Goal: Task Accomplishment & Management: Manage account settings

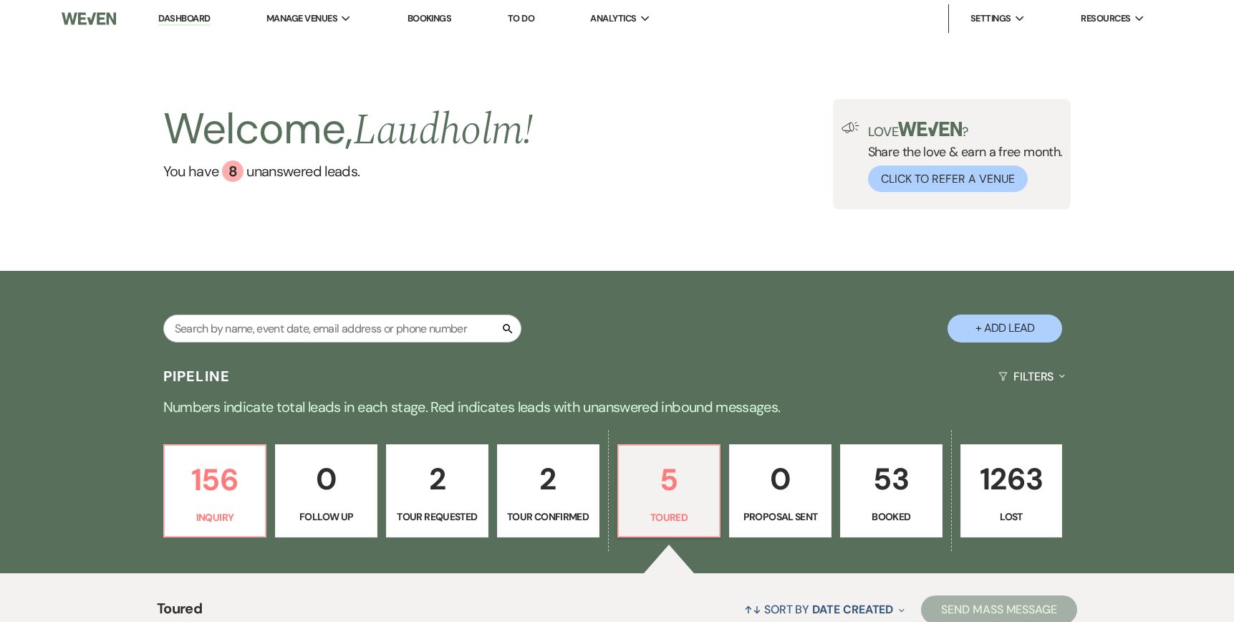
select select "5"
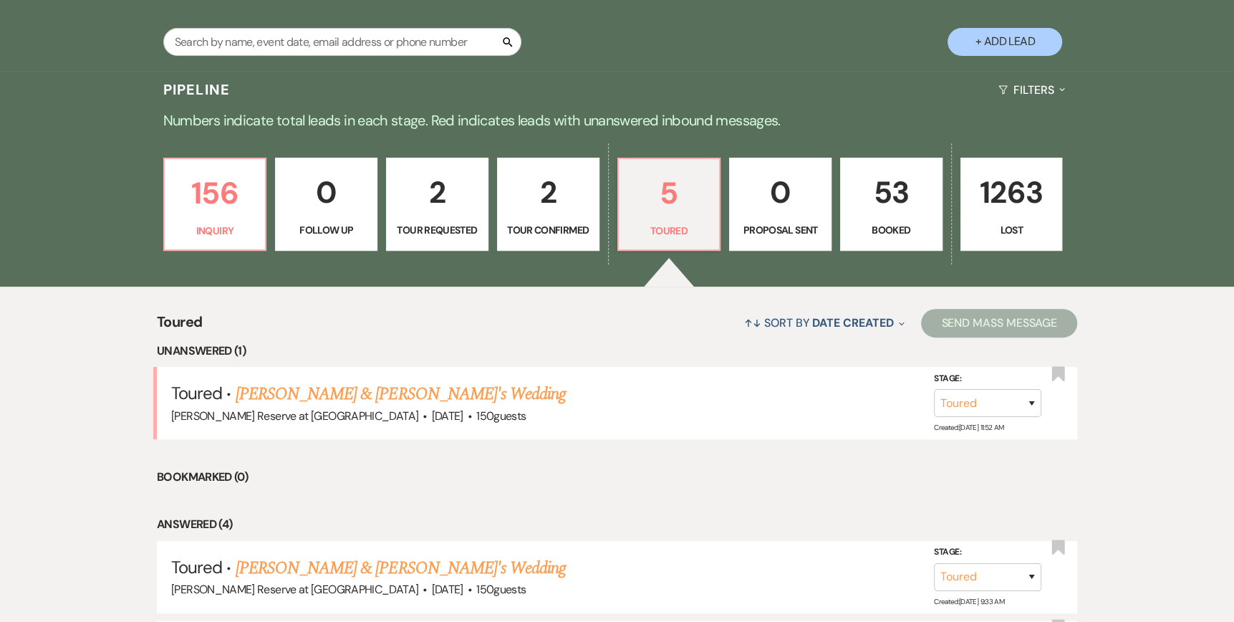
drag, startPoint x: 321, startPoint y: 394, endPoint x: 352, endPoint y: 413, distance: 36.0
click at [321, 394] on link "[PERSON_NAME] & [PERSON_NAME]'s Wedding" at bounding box center [401, 394] width 331 height 26
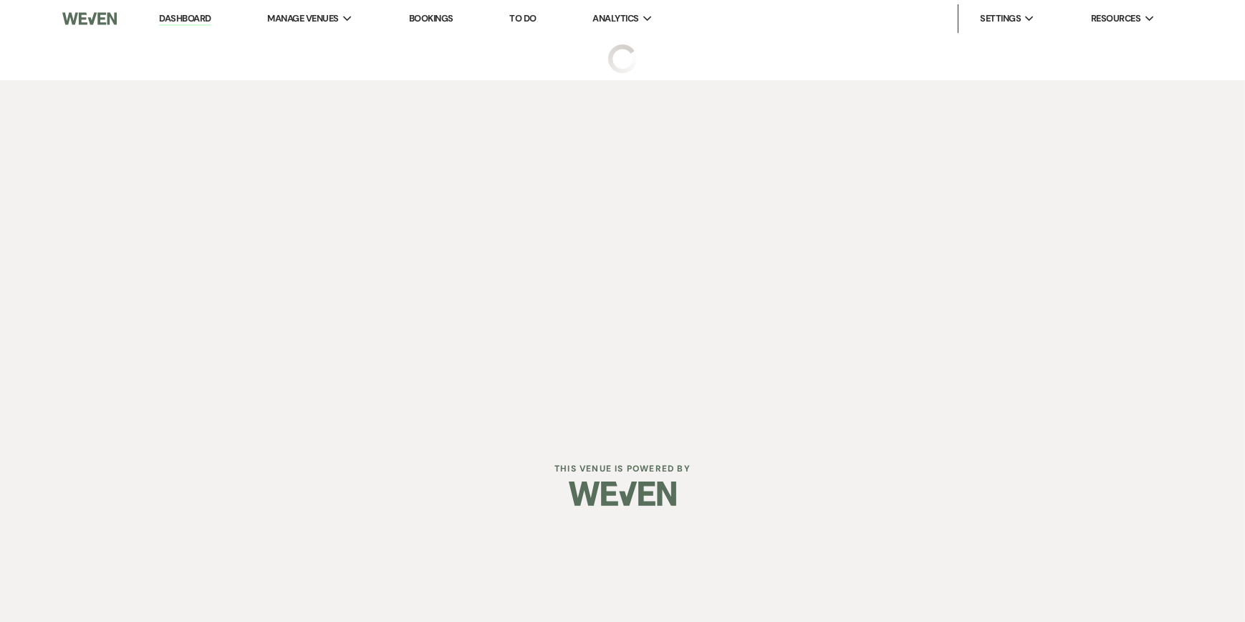
select select "5"
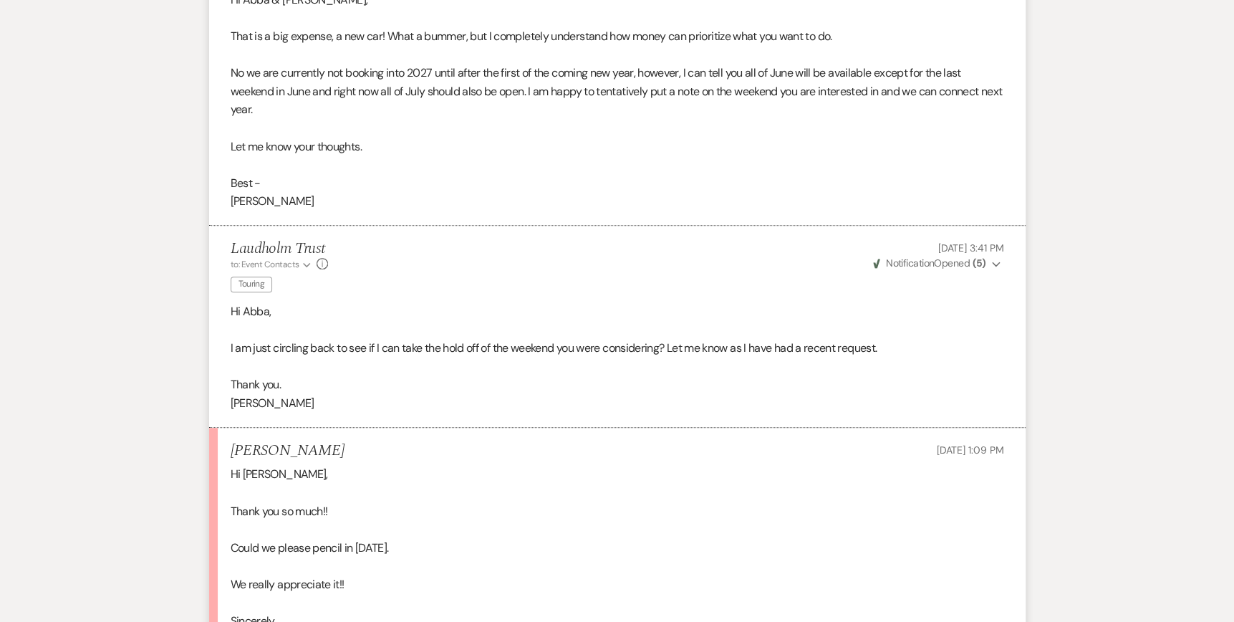
scroll to position [5169, 0]
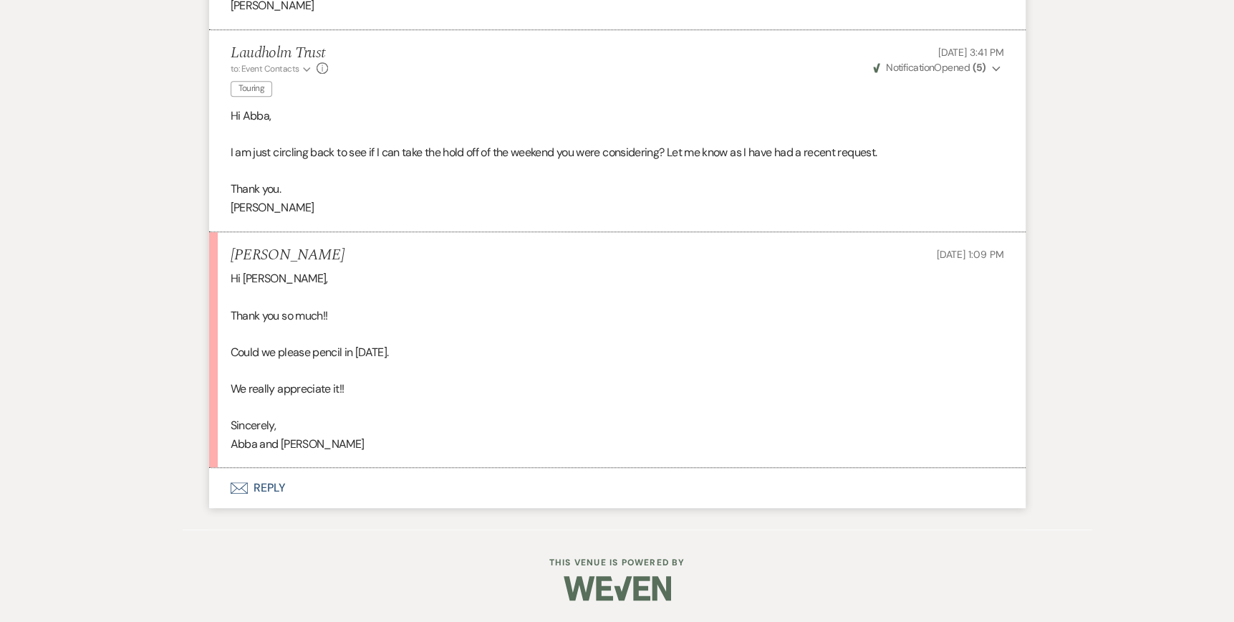
click at [243, 489] on icon "Envelope" at bounding box center [239, 487] width 17 height 11
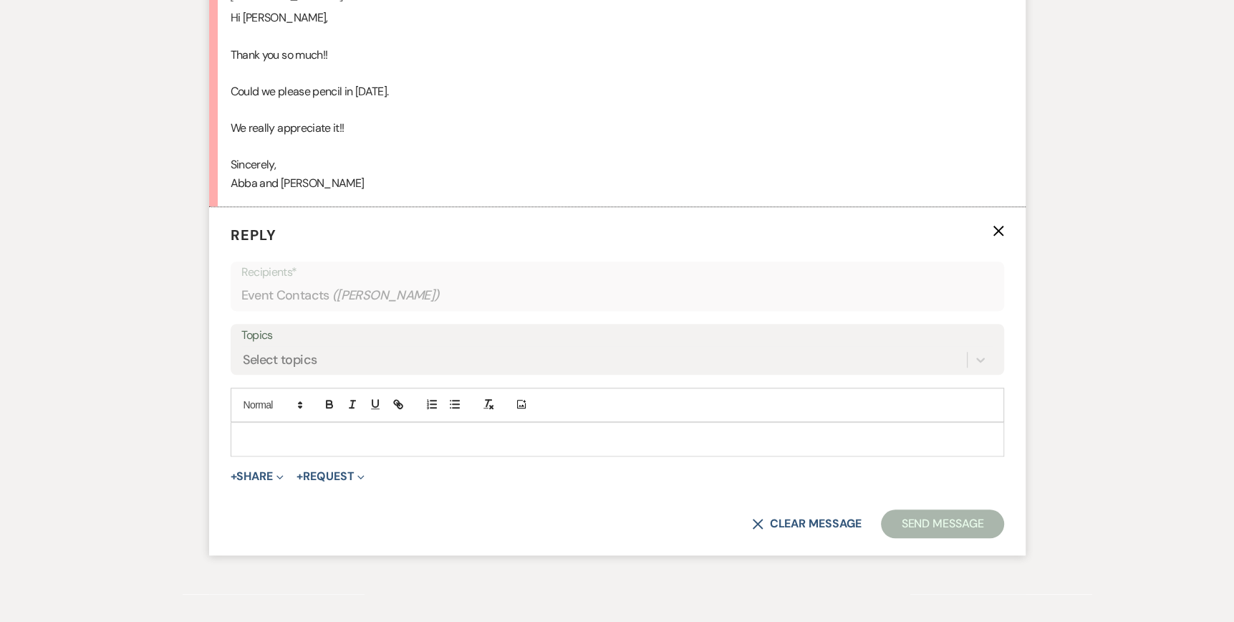
scroll to position [5442, 0]
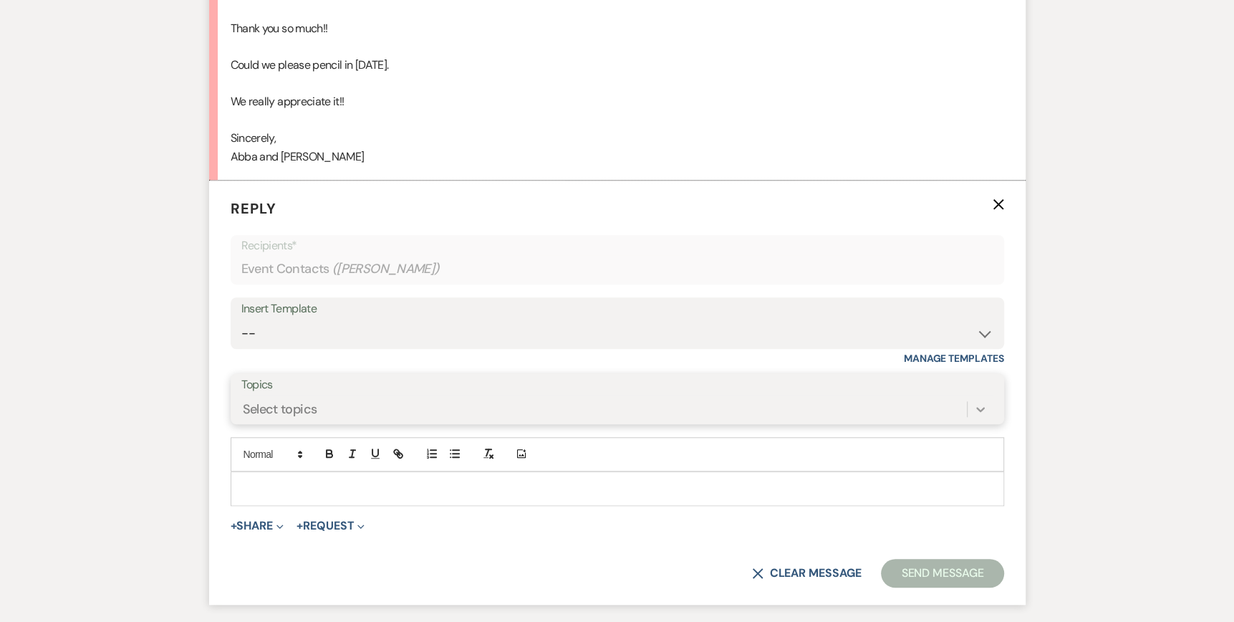
click at [979, 418] on div "Select topics" at bounding box center [617, 408] width 752 height 27
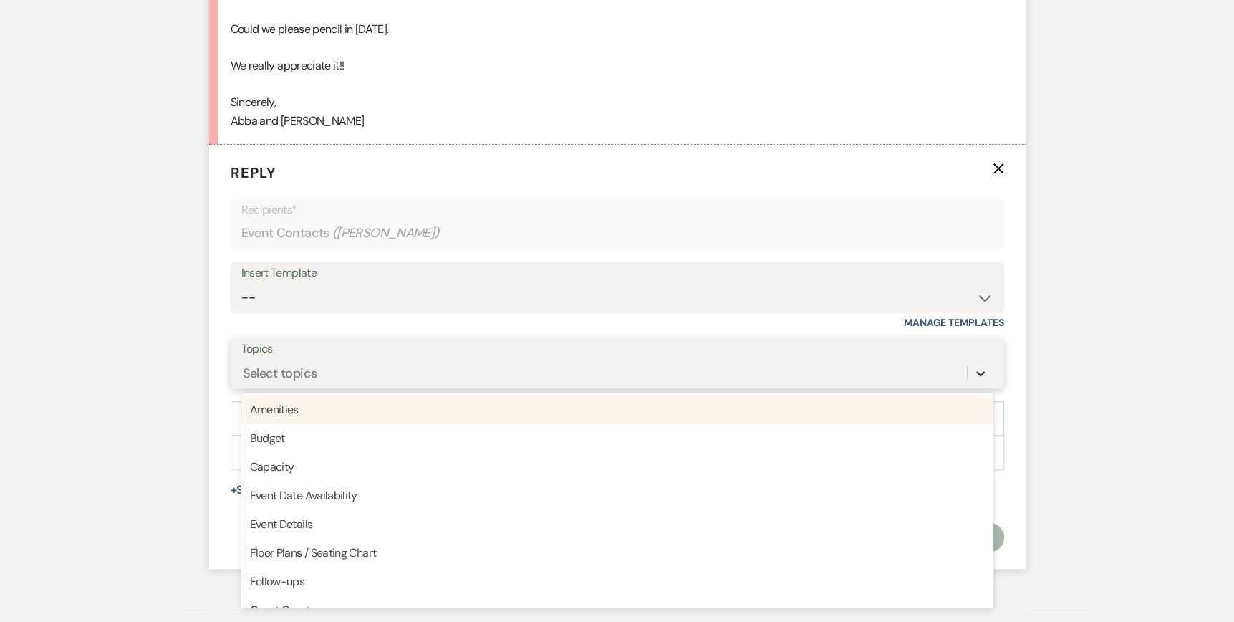
scroll to position [5483, 0]
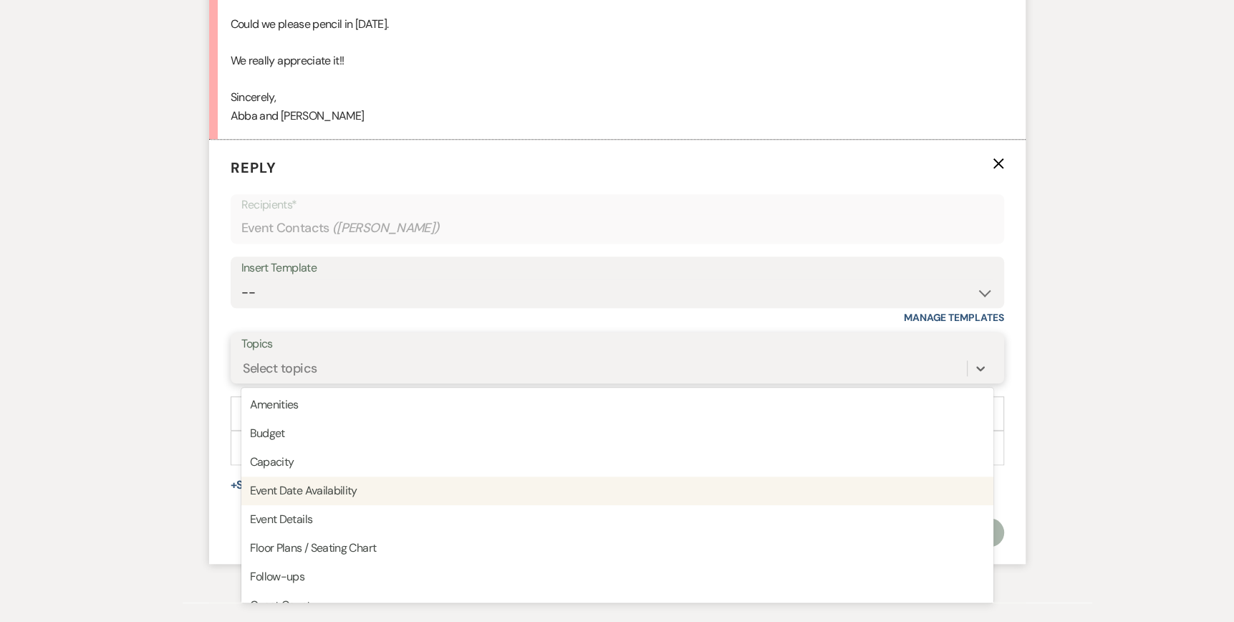
click at [329, 505] on div "Event Date Availability" at bounding box center [617, 490] width 752 height 29
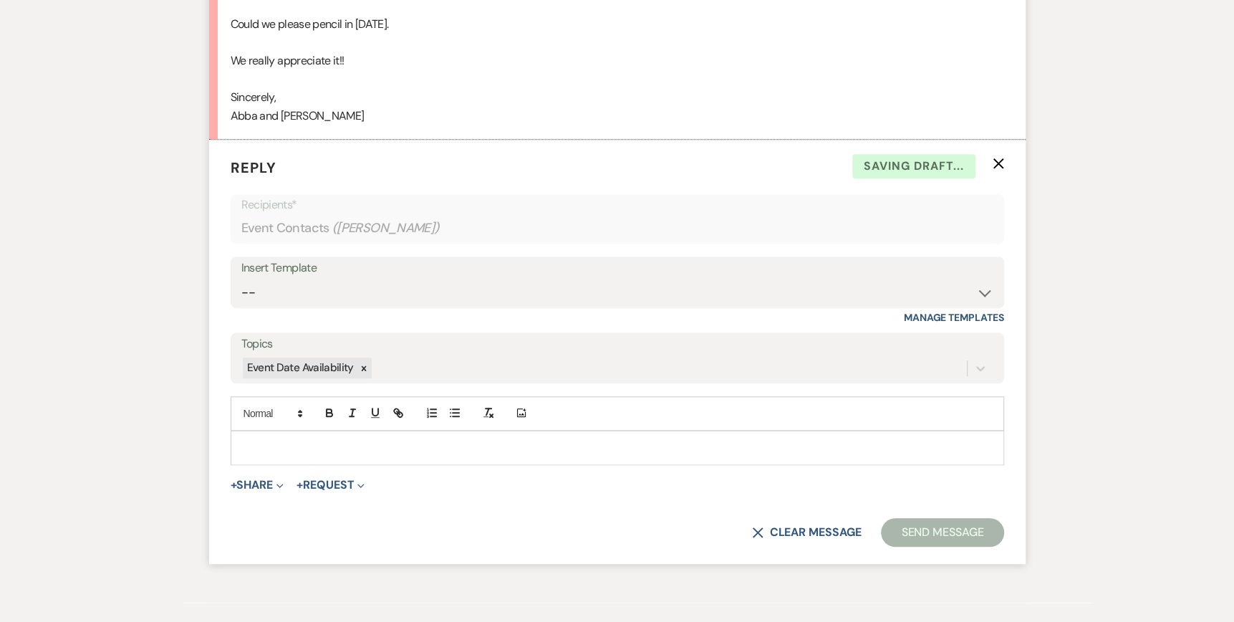
click at [234, 454] on div at bounding box center [617, 447] width 772 height 33
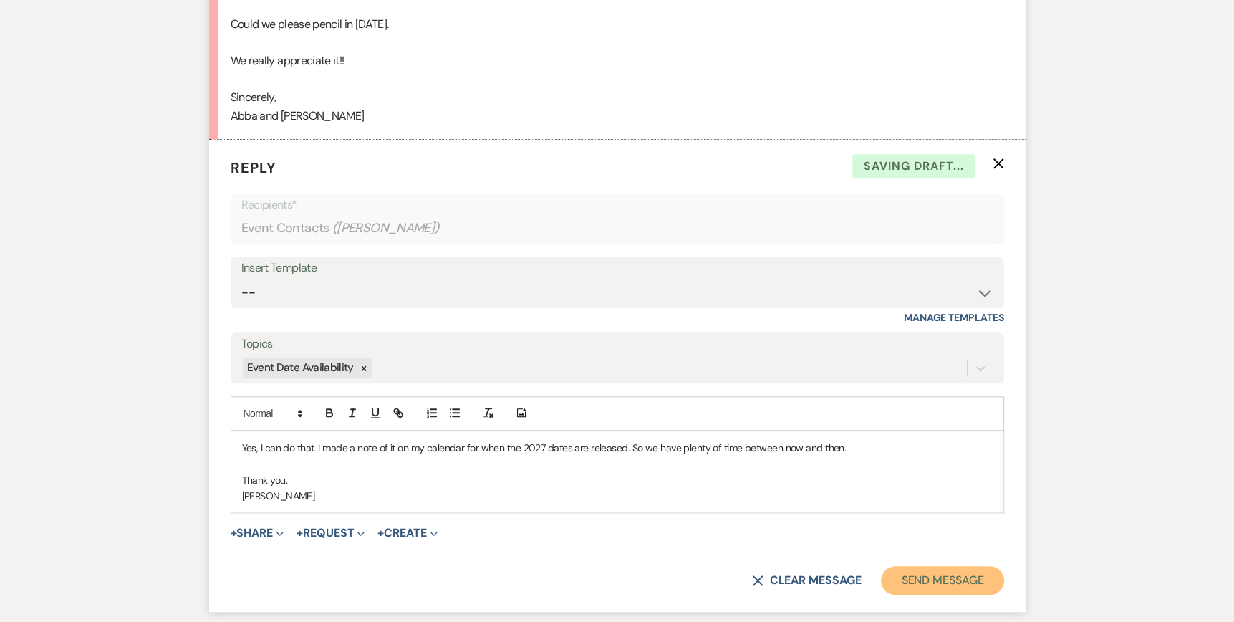
click at [925, 592] on button "Send Message" at bounding box center [942, 580] width 123 height 29
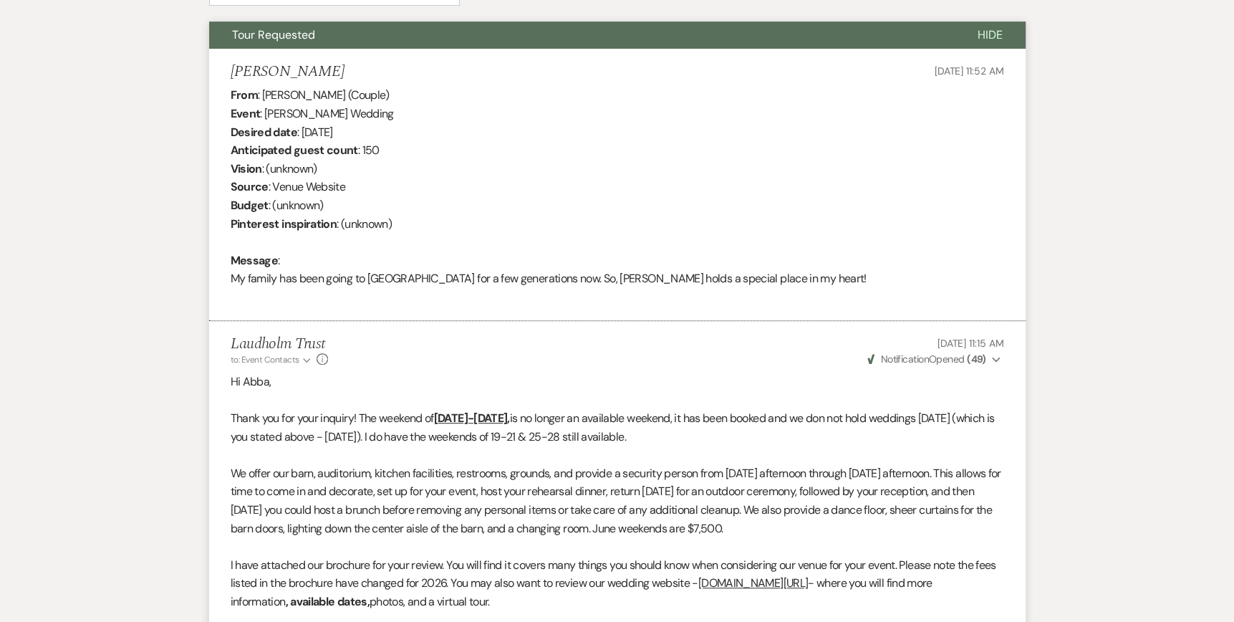
scroll to position [0, 0]
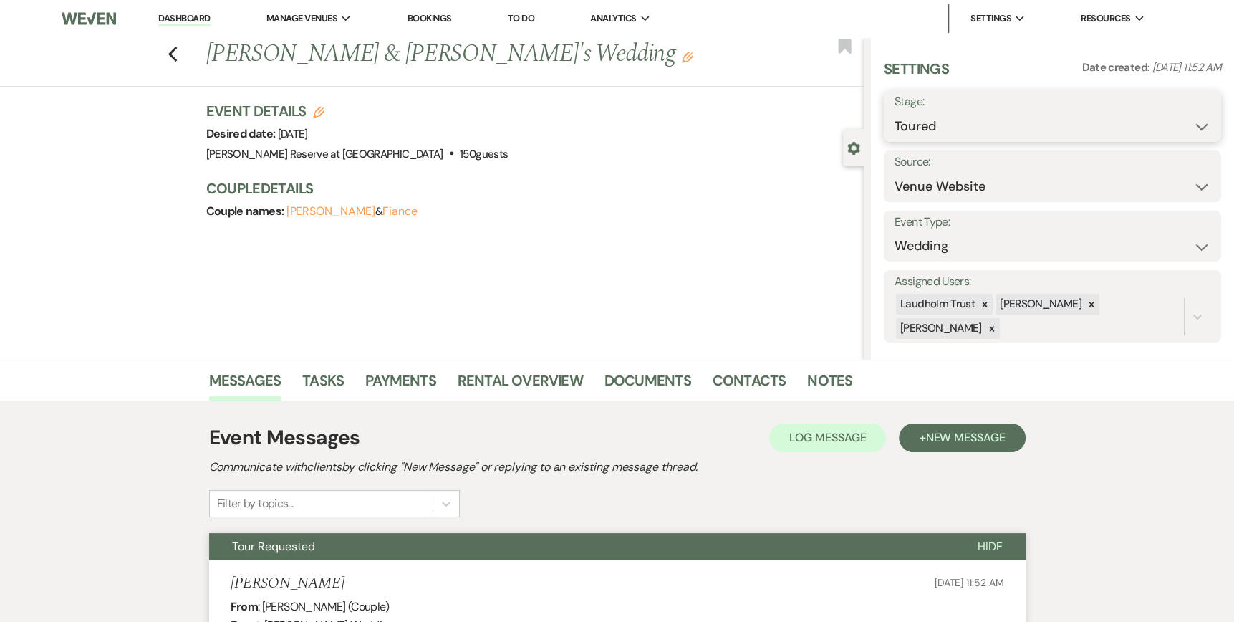
click at [1190, 128] on select "Inquiry Follow Up Tour Requested Tour Confirmed Toured Proposal Sent Booked Lost" at bounding box center [1053, 126] width 316 height 28
click at [895, 112] on select "Inquiry Follow Up Tour Requested Tour Confirmed Toured Proposal Sent Booked Lost" at bounding box center [1053, 126] width 316 height 28
click at [171, 19] on link "Dashboard" at bounding box center [184, 19] width 52 height 14
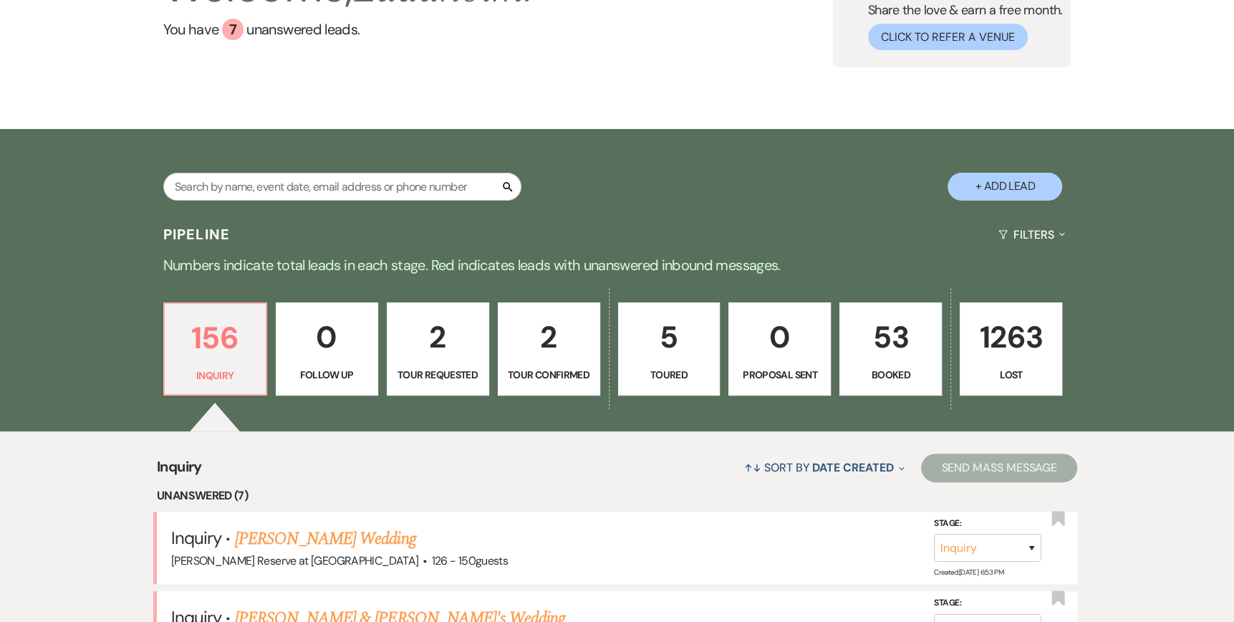
scroll to position [215, 0]
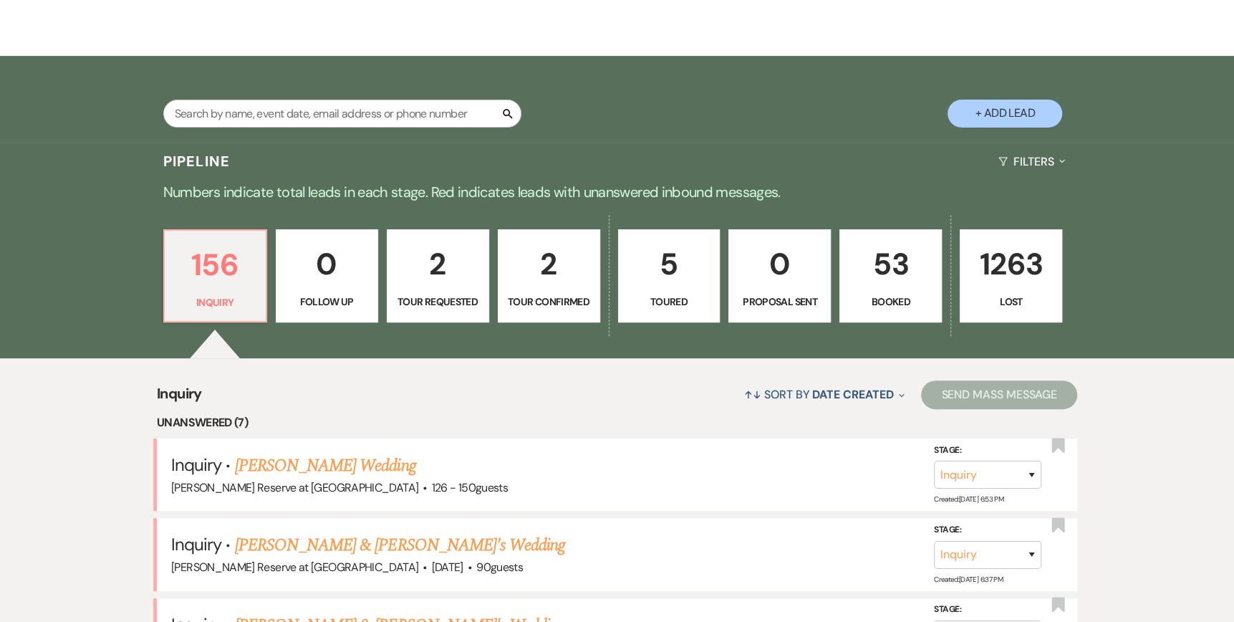
click at [425, 306] on p "Tour Requested" at bounding box center [438, 302] width 84 height 16
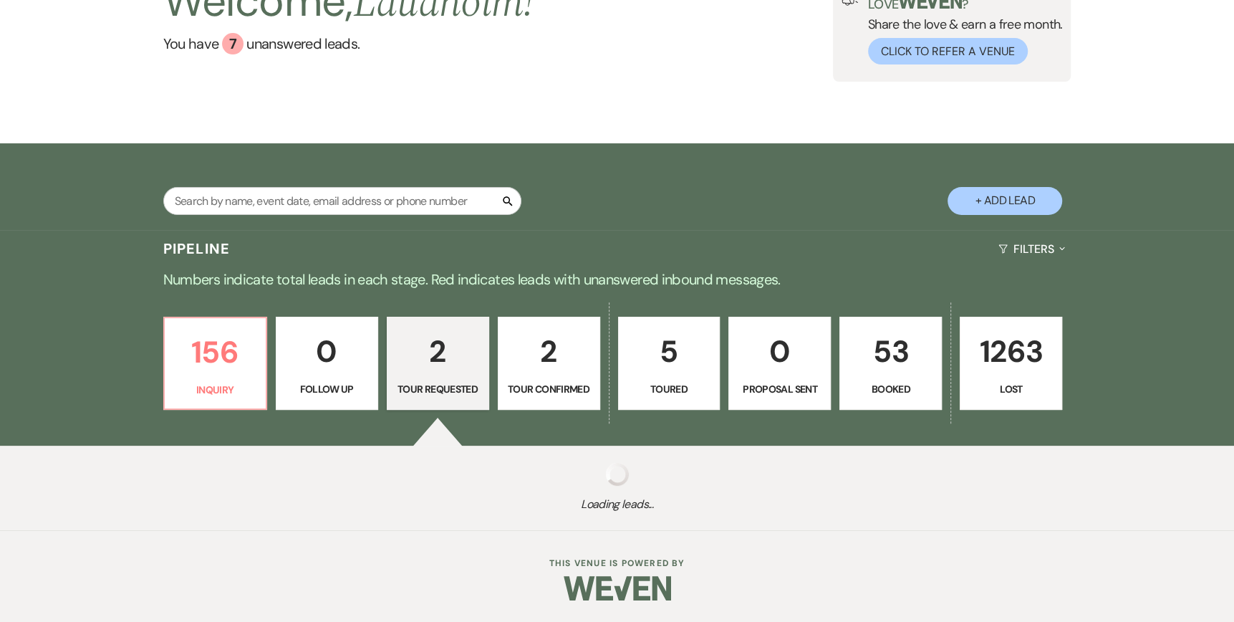
select select "2"
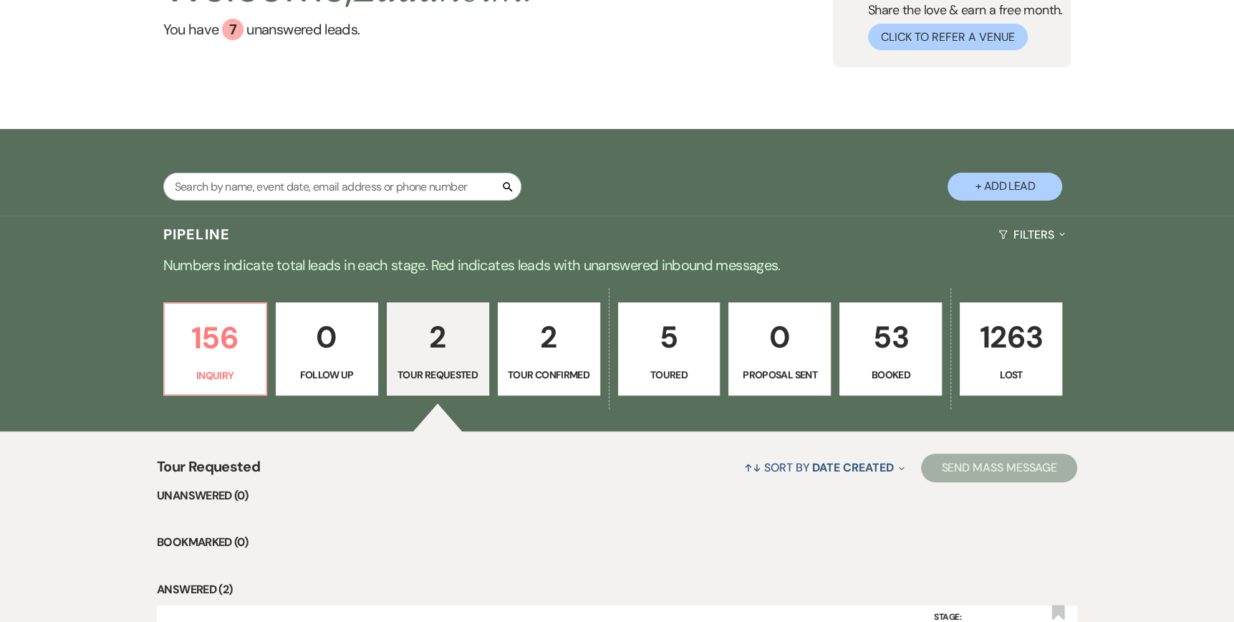
scroll to position [106, 0]
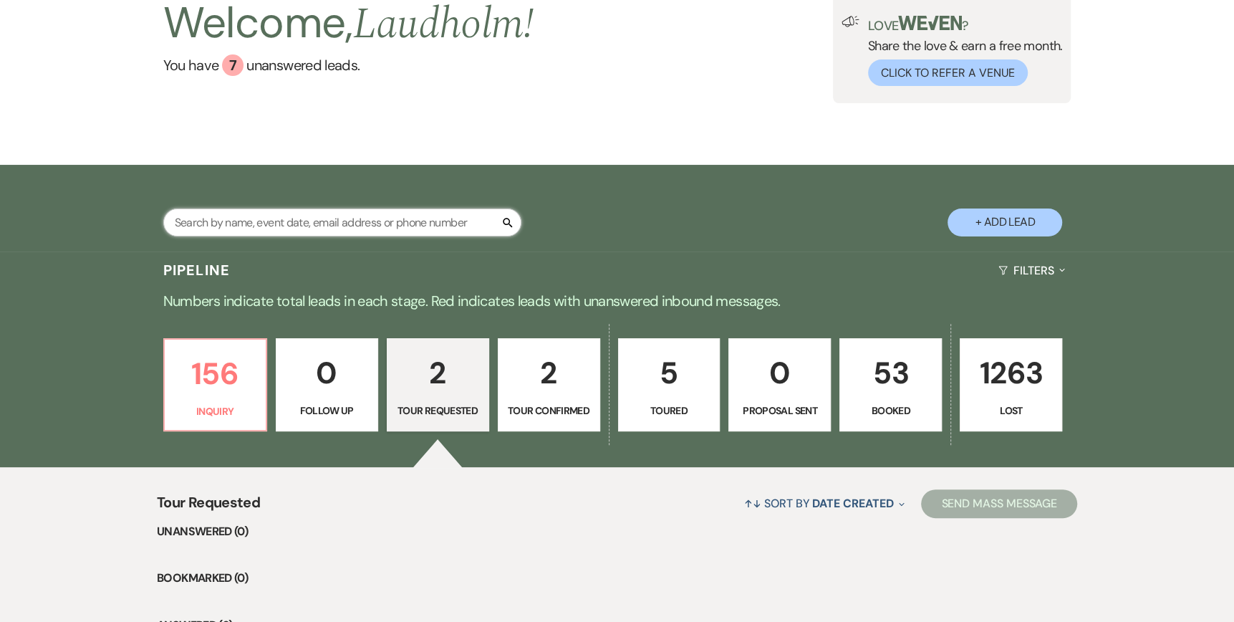
click at [206, 216] on input "text" at bounding box center [342, 222] width 358 height 28
type input "Char"
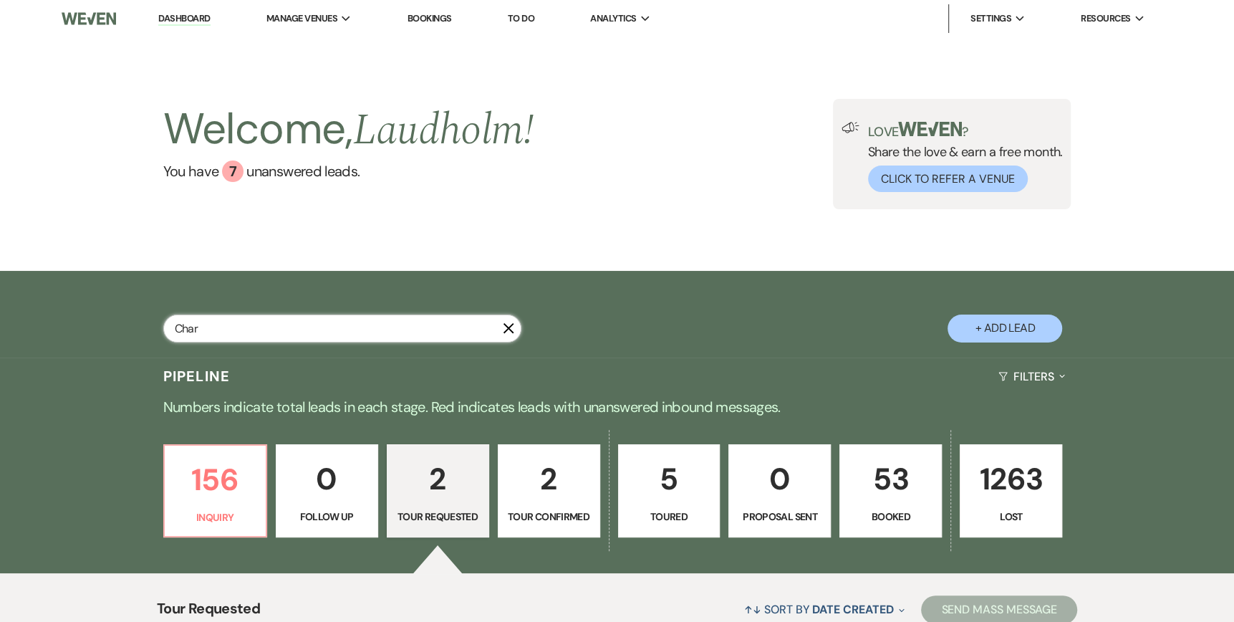
select select "4"
select select "8"
select select "6"
select select "8"
select select "5"
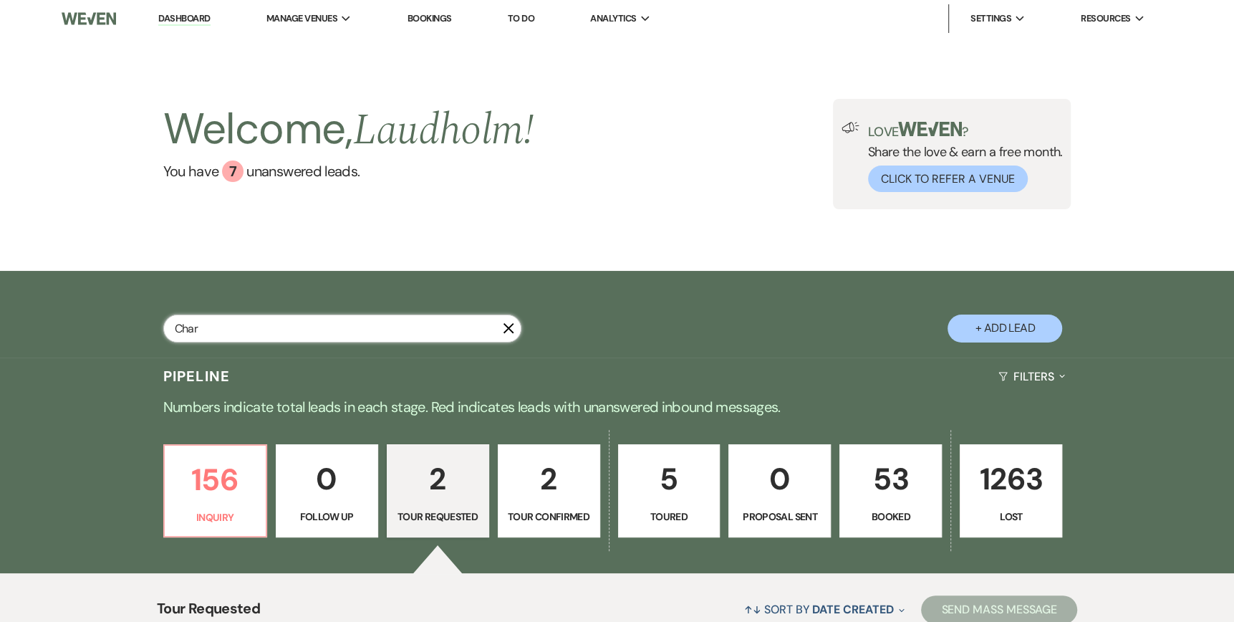
select select "8"
select select "5"
select select "8"
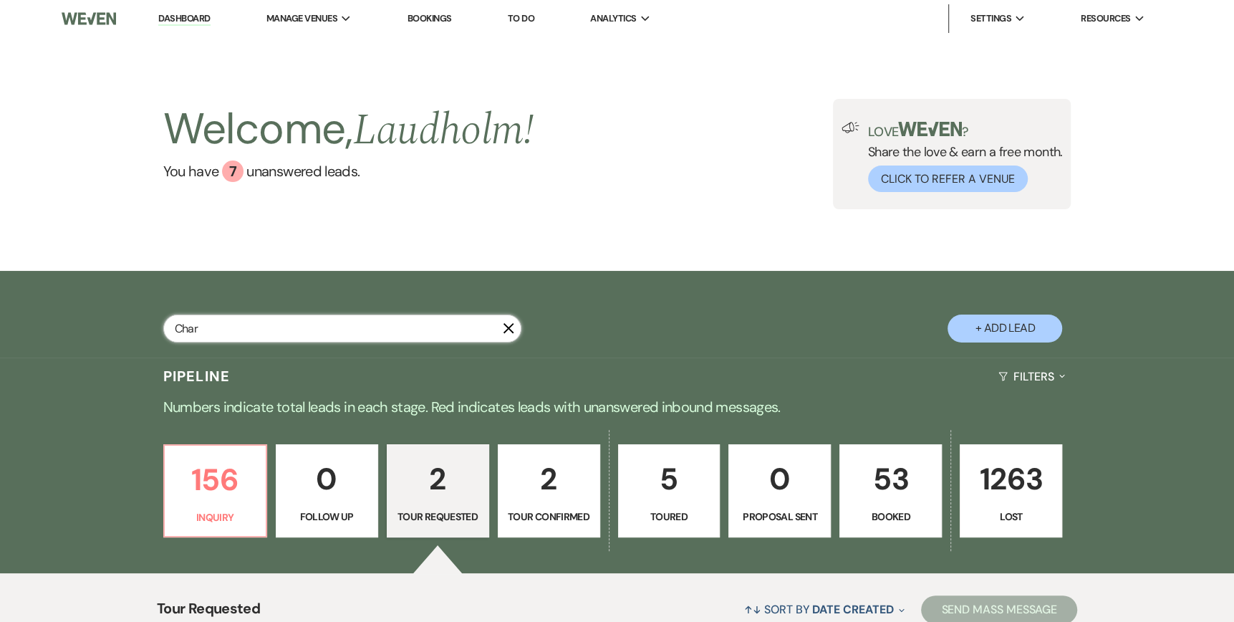
select select "5"
select select "8"
select select "5"
select select "8"
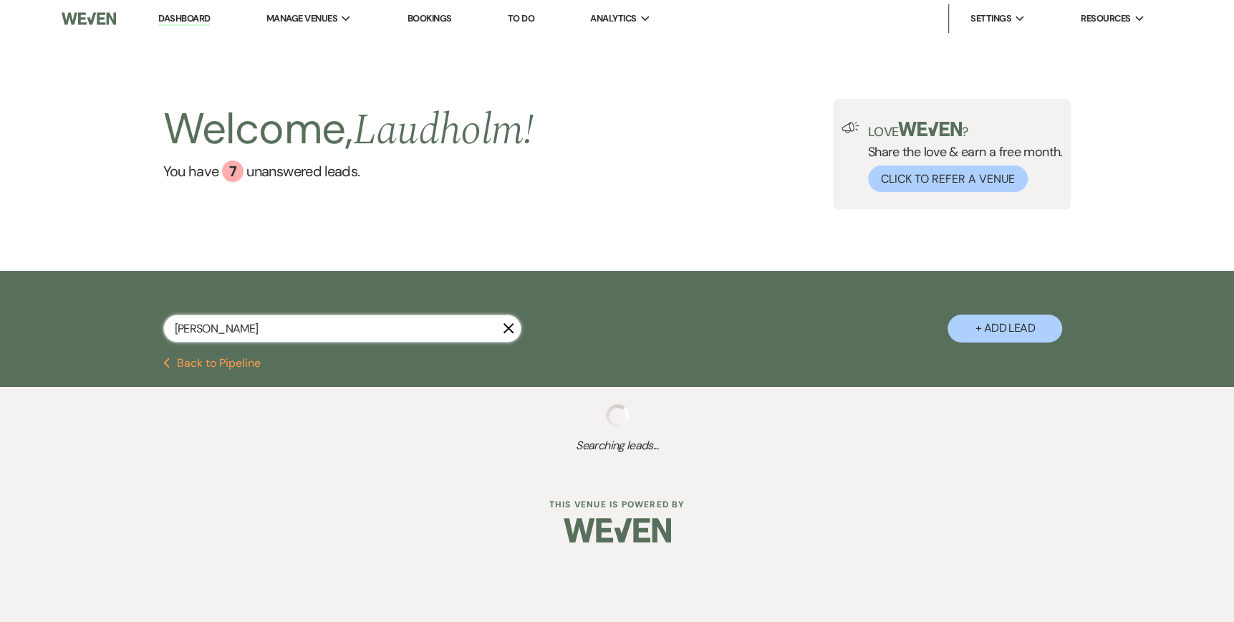
type input "[PERSON_NAME]"
select select "8"
select select "6"
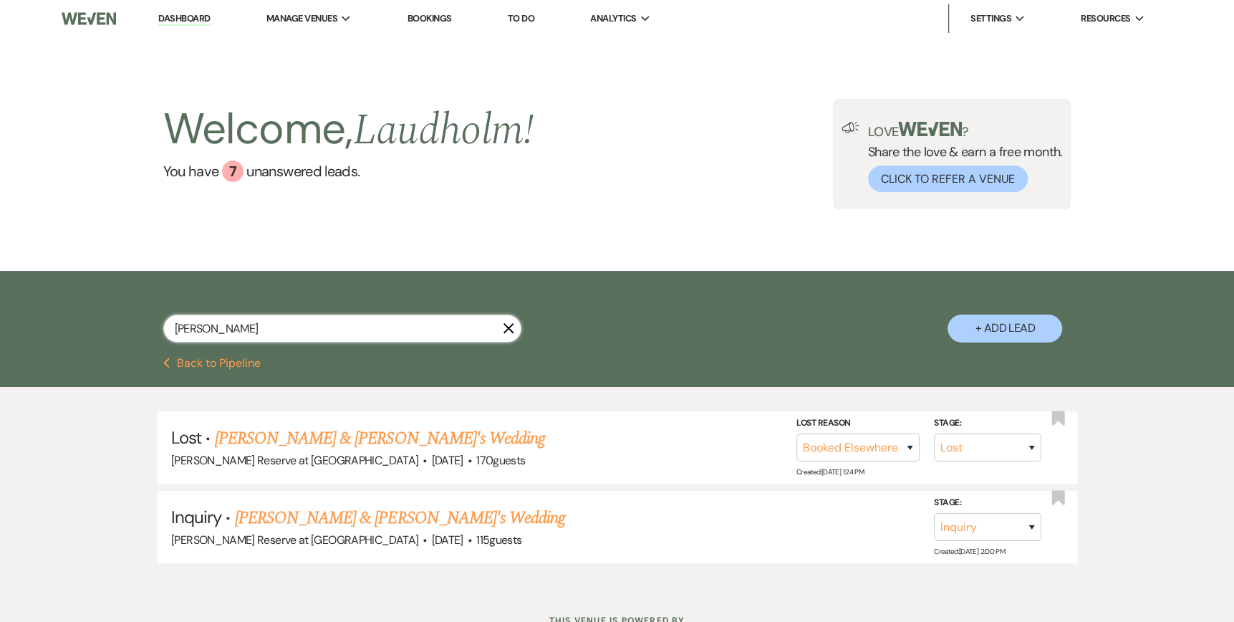
type input "[PERSON_NAME]"
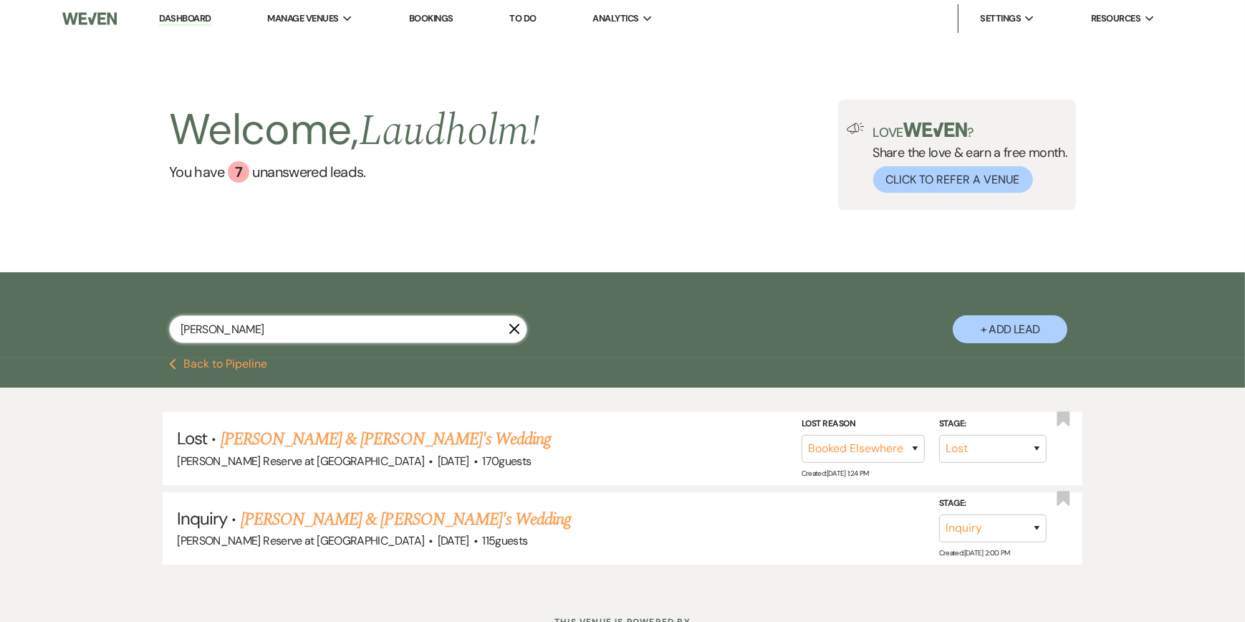
select select "8"
select select "6"
select select "8"
select select "6"
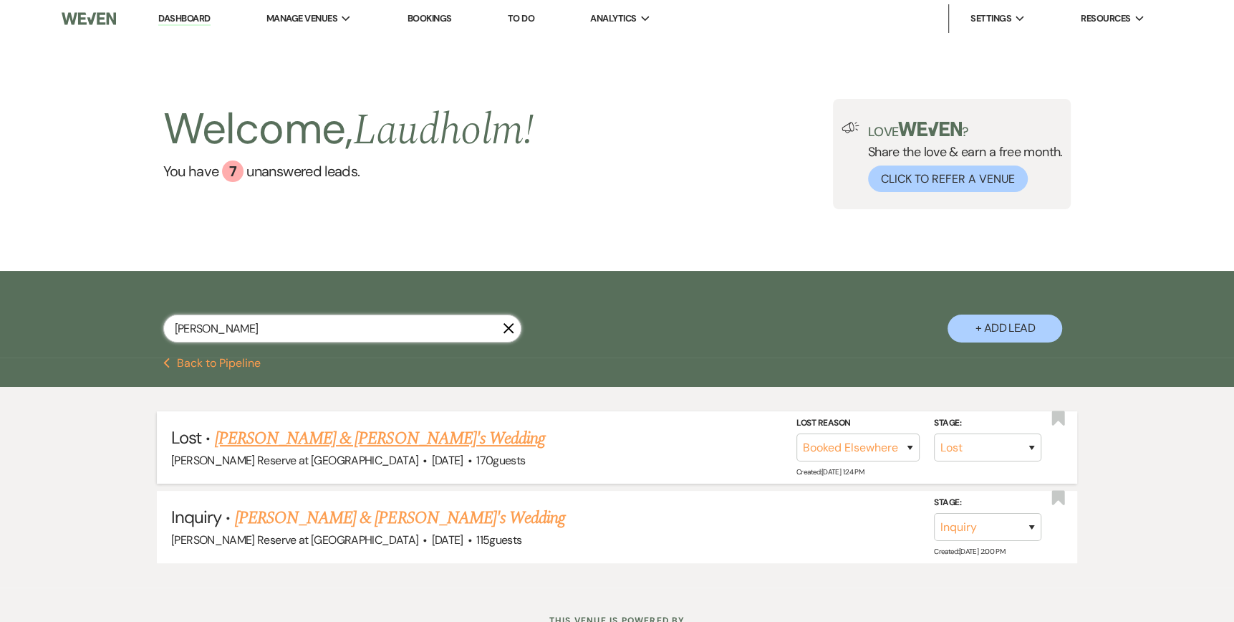
type input "[PERSON_NAME]"
click at [315, 438] on link "[PERSON_NAME] & [PERSON_NAME]'s Wedding" at bounding box center [380, 439] width 331 height 26
select select "8"
select select "6"
select select "5"
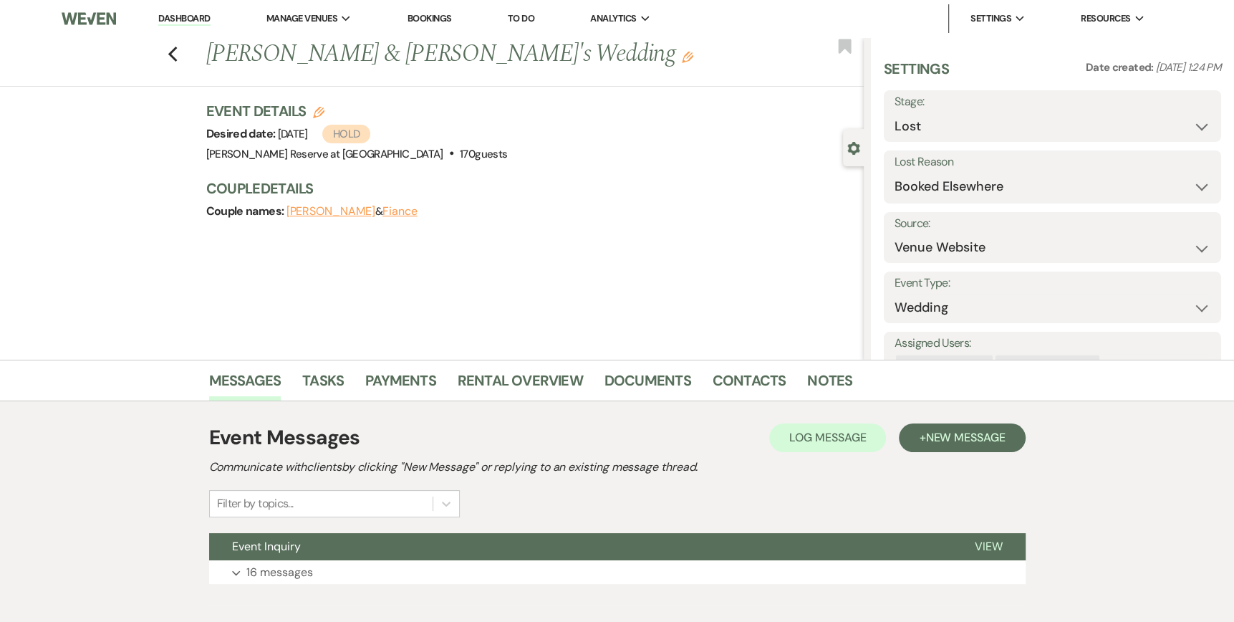
scroll to position [72, 0]
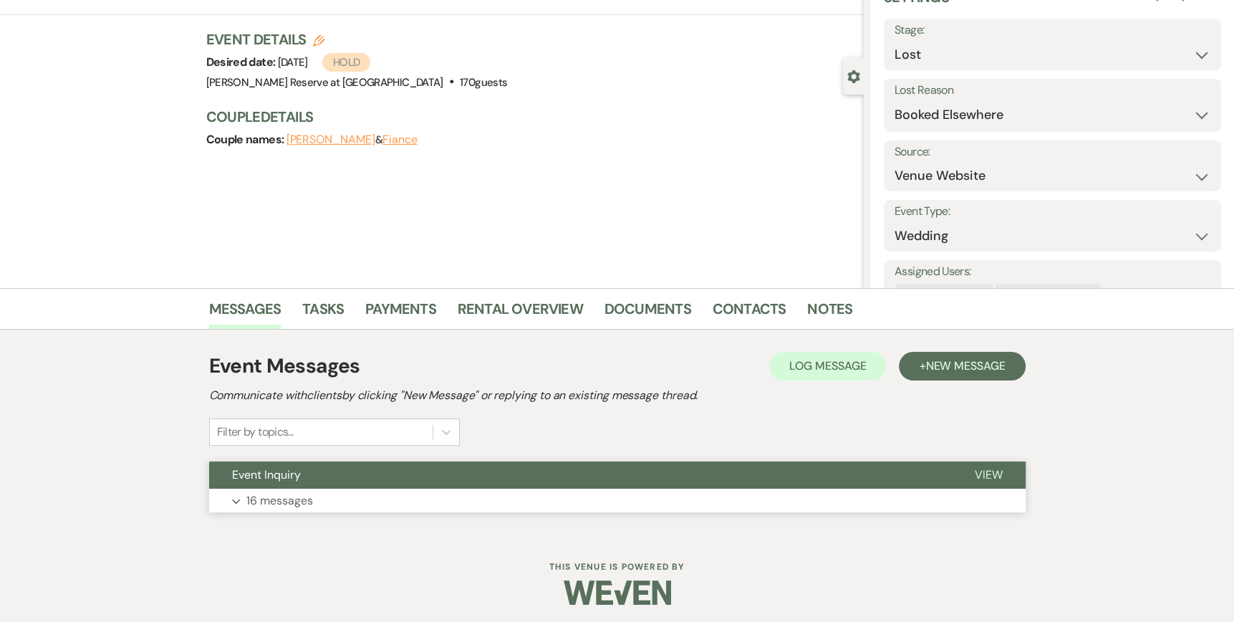
click at [985, 472] on span "View" at bounding box center [989, 474] width 28 height 15
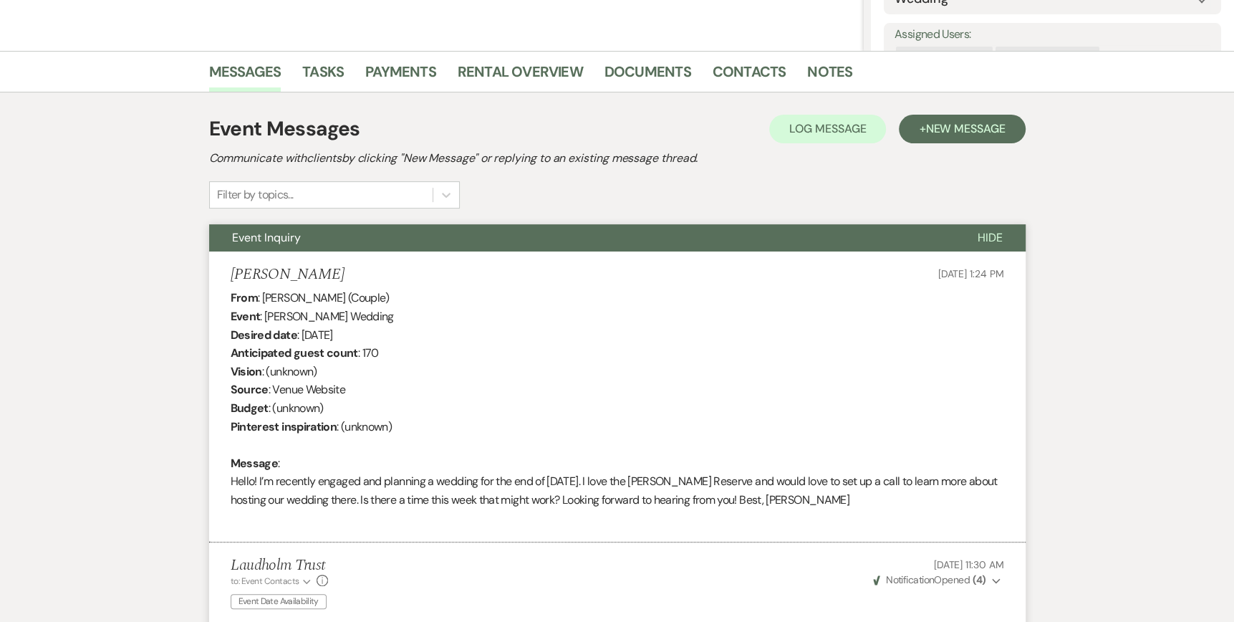
scroll to position [0, 0]
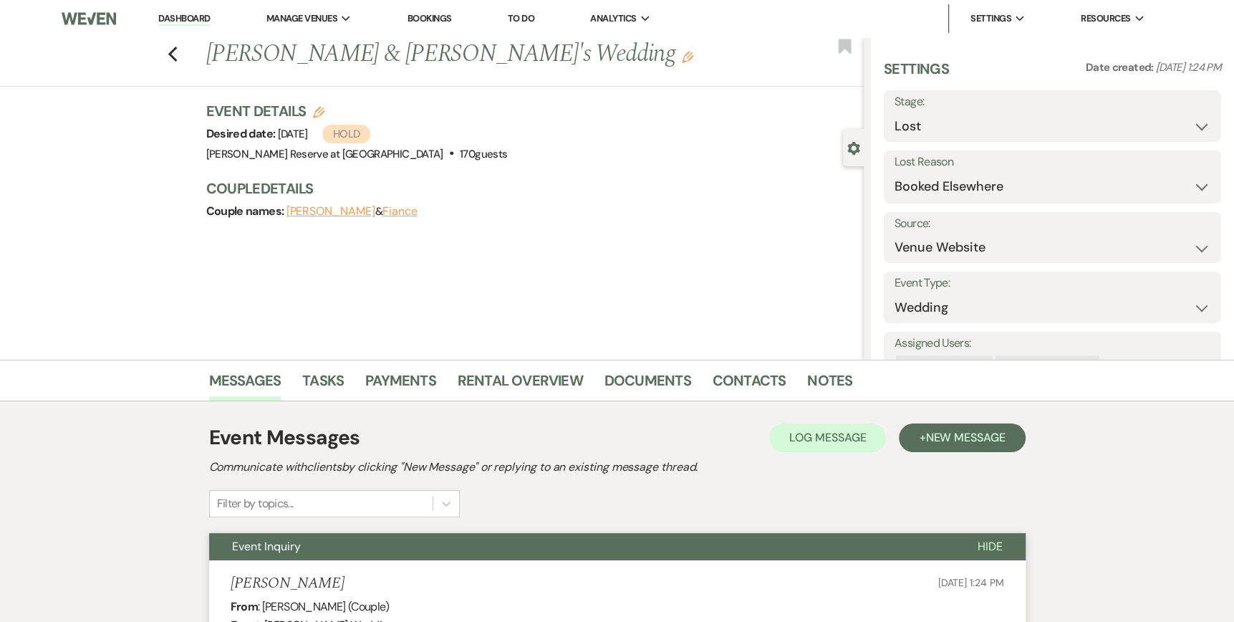
click at [176, 16] on link "Dashboard" at bounding box center [184, 19] width 52 height 14
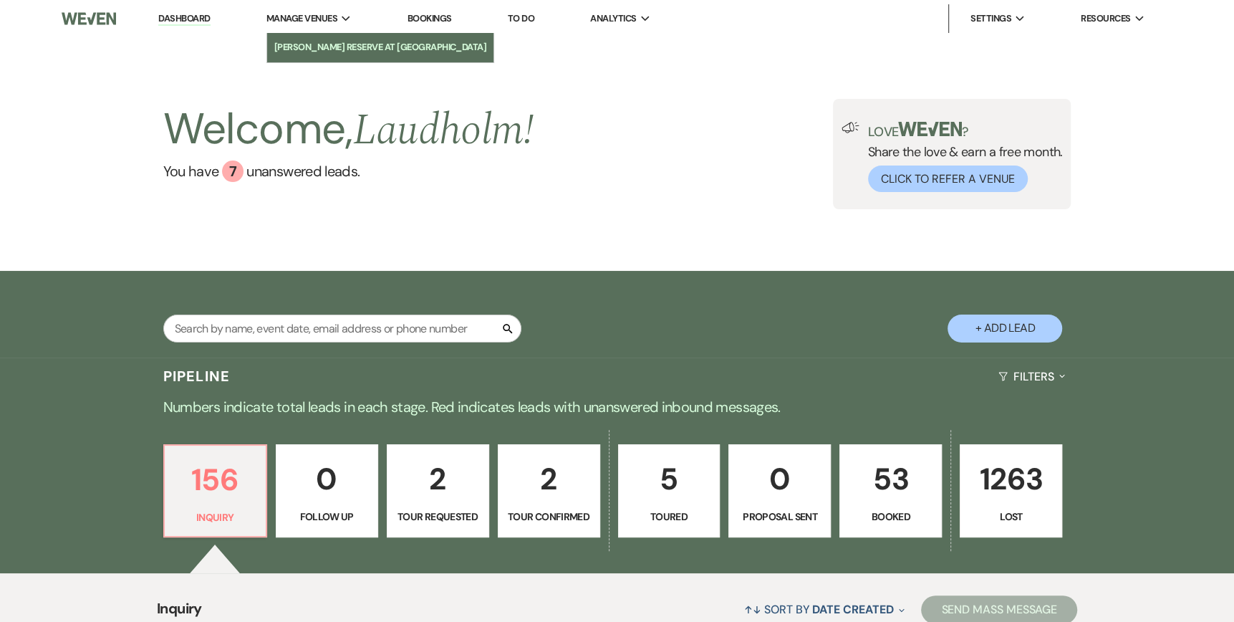
click at [330, 39] on link "[PERSON_NAME] Reserve at [GEOGRAPHIC_DATA]" at bounding box center [380, 47] width 227 height 29
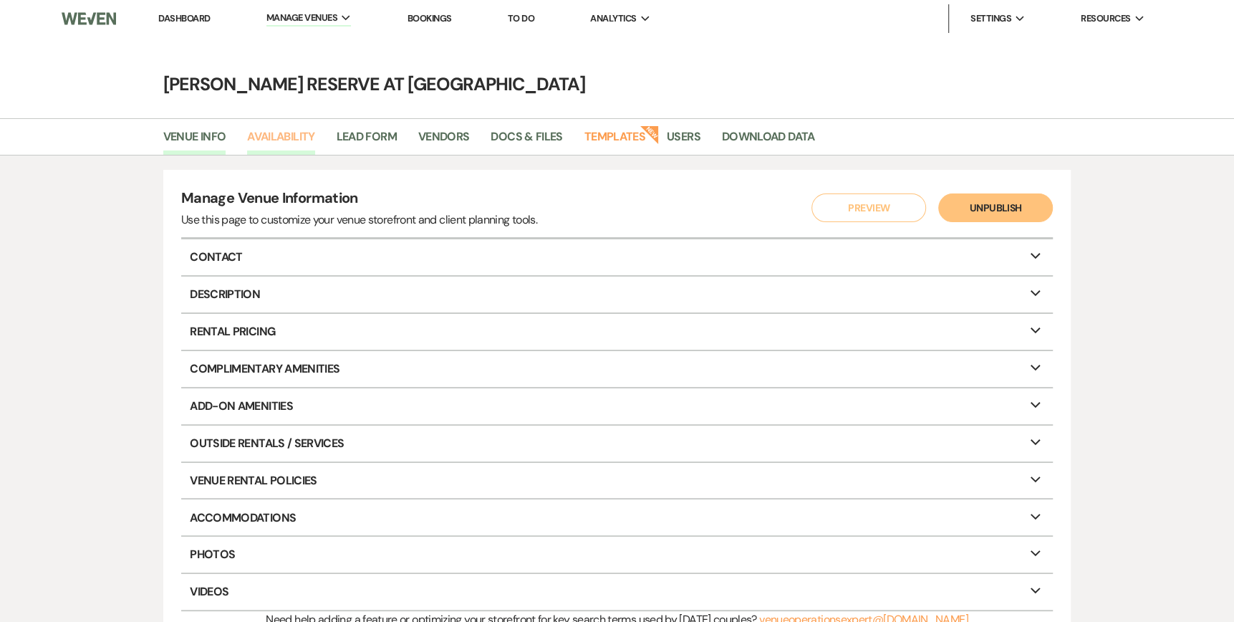
click at [300, 144] on link "Availability" at bounding box center [280, 141] width 67 height 27
select select "2"
select select "2026"
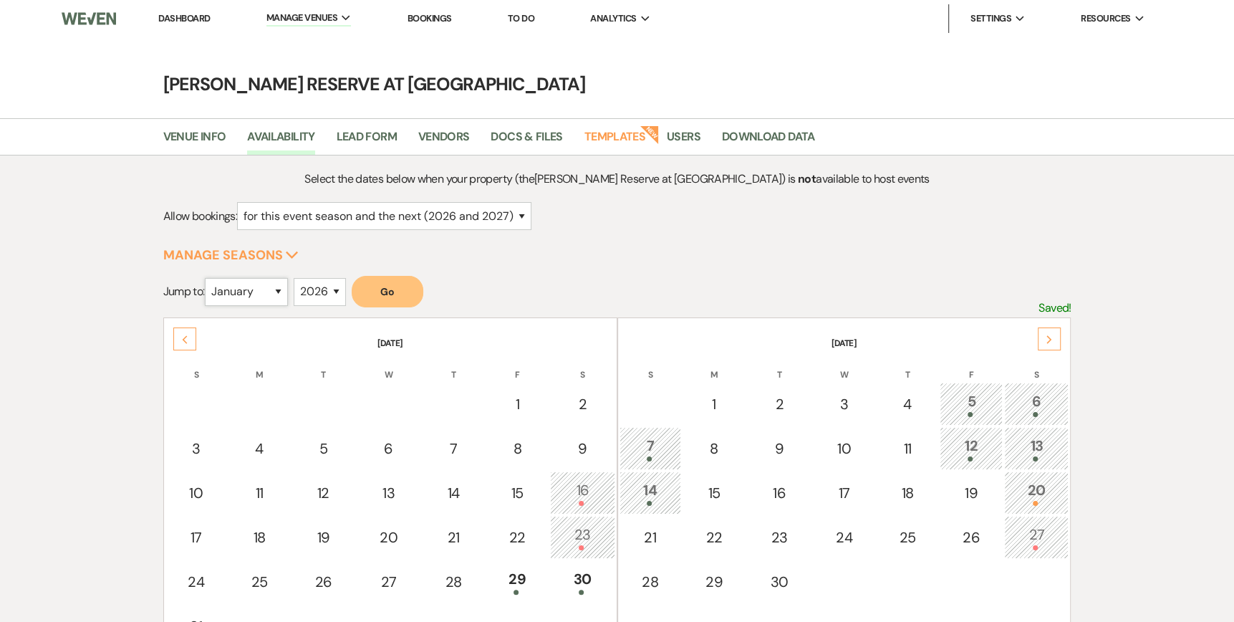
click at [285, 293] on select "January February March April May June July August September October November De…" at bounding box center [246, 292] width 83 height 28
select select "8"
click at [208, 278] on select "January February March April May June July August September October November De…" at bounding box center [246, 292] width 83 height 28
click at [379, 292] on button "Go" at bounding box center [388, 292] width 72 height 32
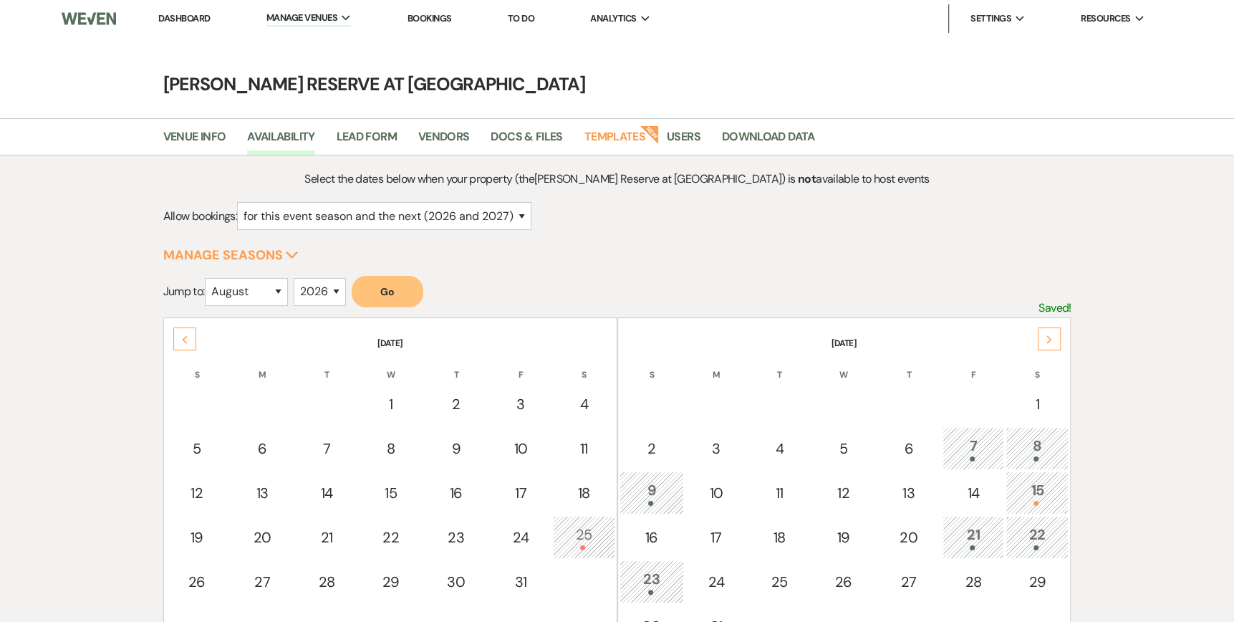
click at [1035, 490] on div "15" at bounding box center [1037, 492] width 47 height 27
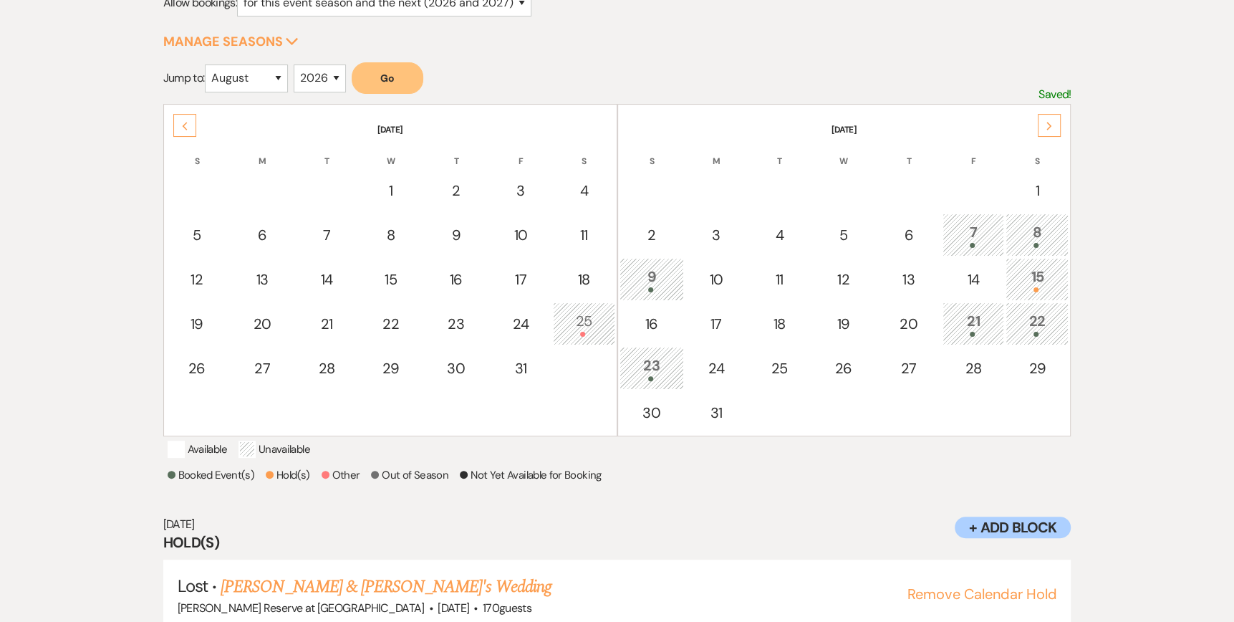
scroll to position [266, 0]
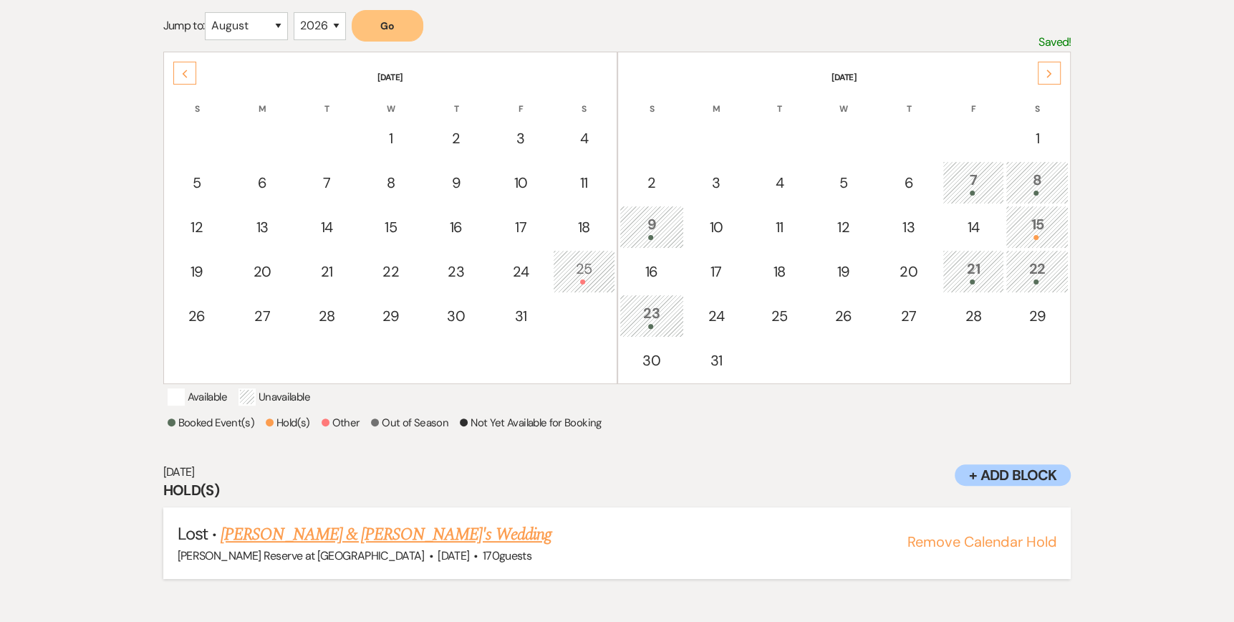
click at [987, 549] on button "Remove Calendar Hold" at bounding box center [982, 541] width 150 height 14
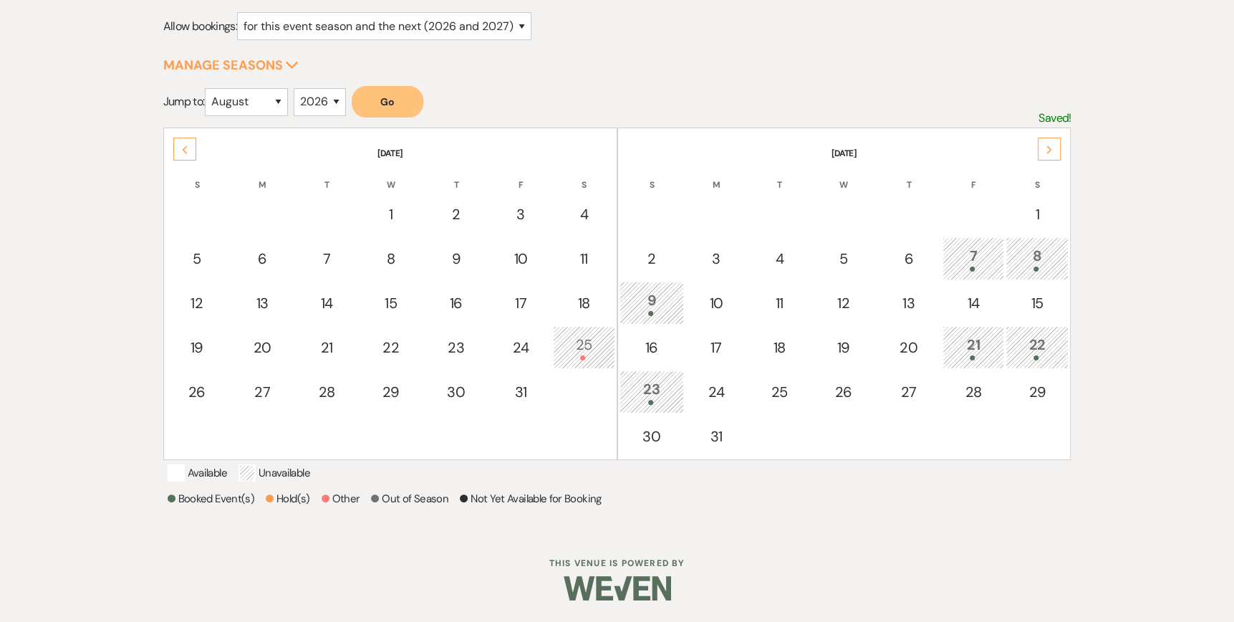
click at [1027, 334] on div "22" at bounding box center [1037, 347] width 47 height 27
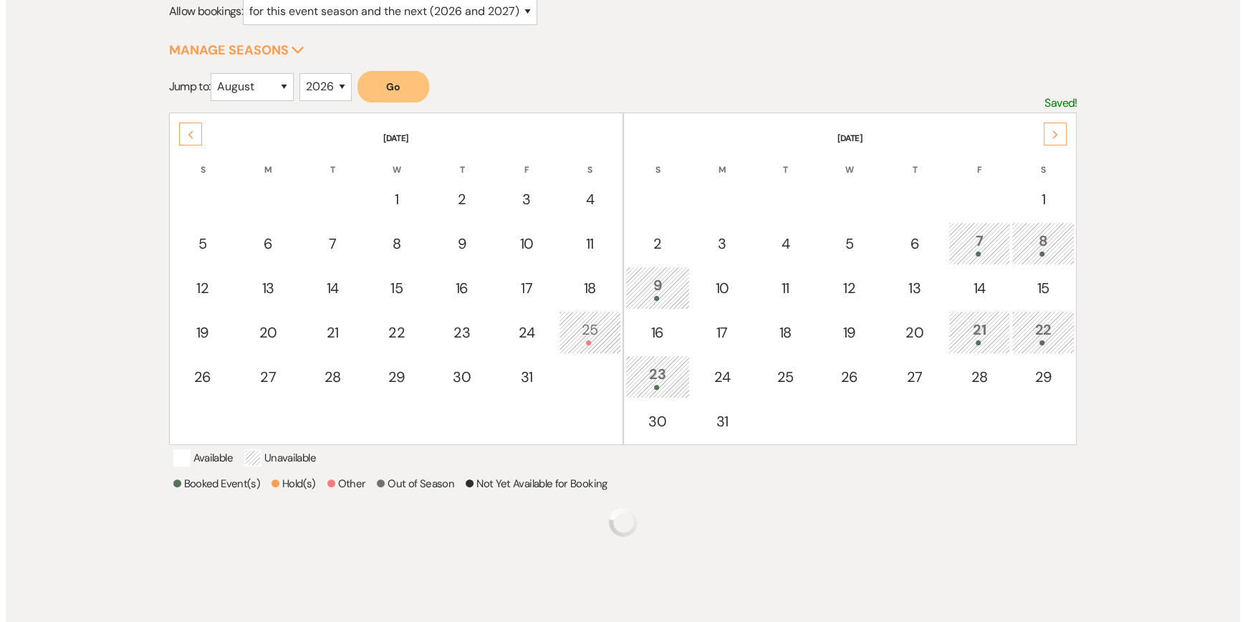
scroll to position [266, 0]
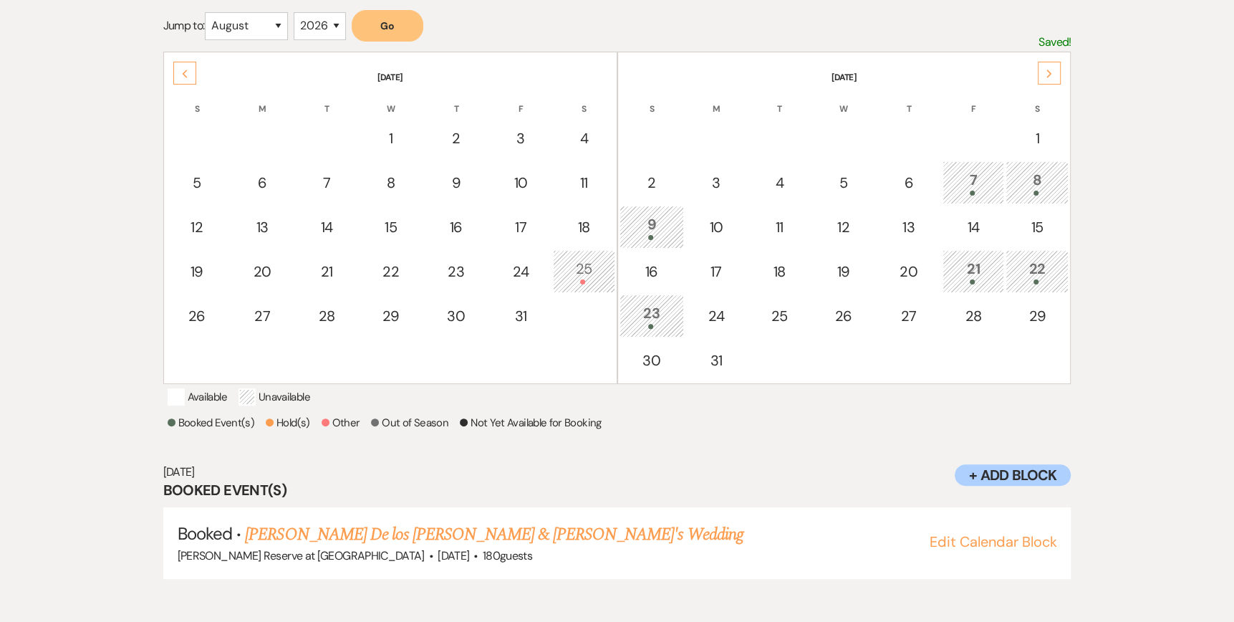
click at [1040, 179] on div "8" at bounding box center [1037, 182] width 47 height 27
click at [1040, 320] on div "29" at bounding box center [1037, 315] width 47 height 21
select select "other"
select select "false"
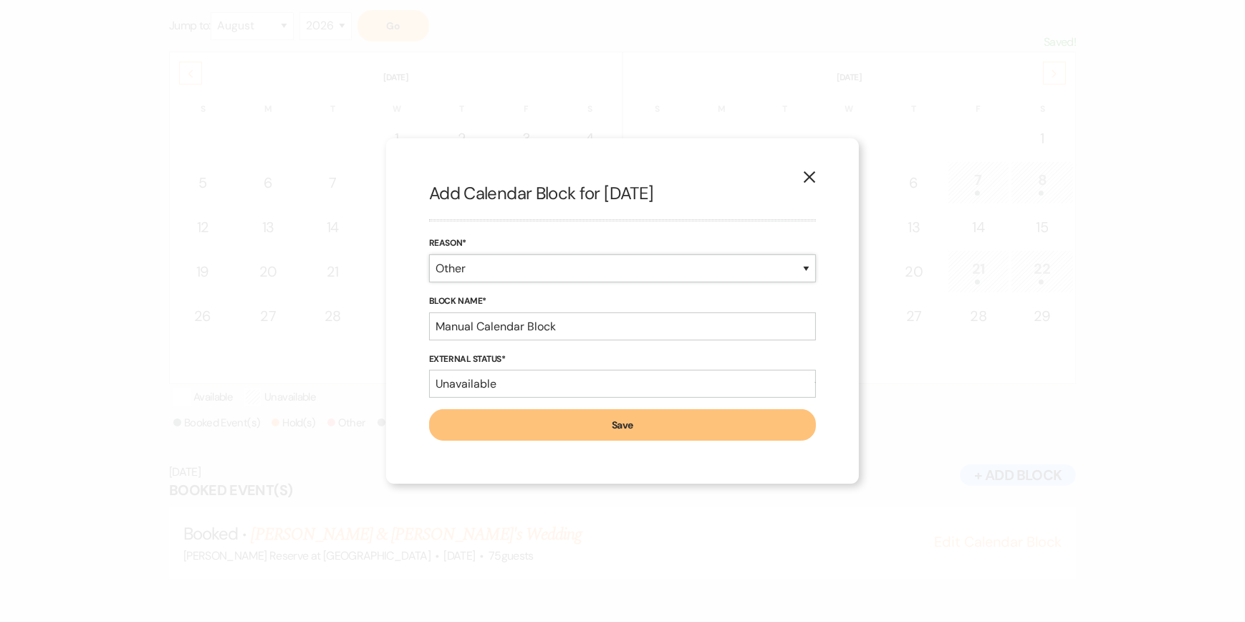
click at [491, 271] on select "Booked Event Hold Other" at bounding box center [622, 268] width 387 height 28
select select "hold"
click at [429, 282] on select "Booked Event Hold Other" at bounding box center [622, 268] width 387 height 28
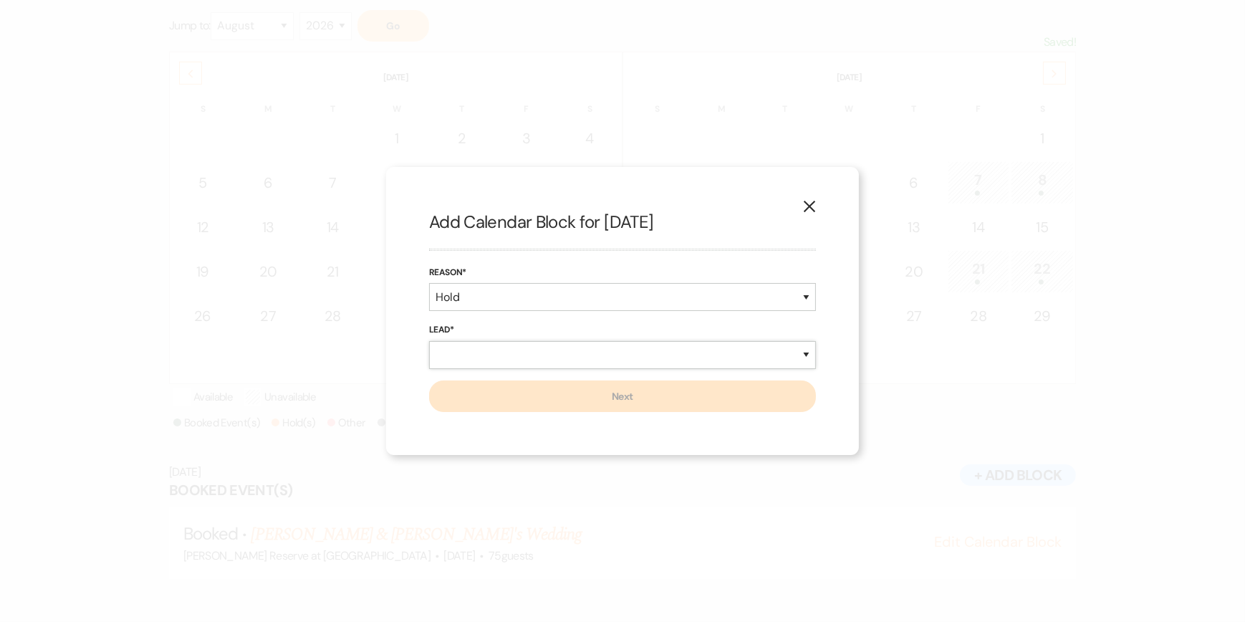
click at [454, 350] on select "New Lead Existing Lead" at bounding box center [622, 355] width 387 height 28
select select "existingLead"
click at [429, 341] on select "New Lead Existing Lead" at bounding box center [622, 355] width 387 height 28
select select "false"
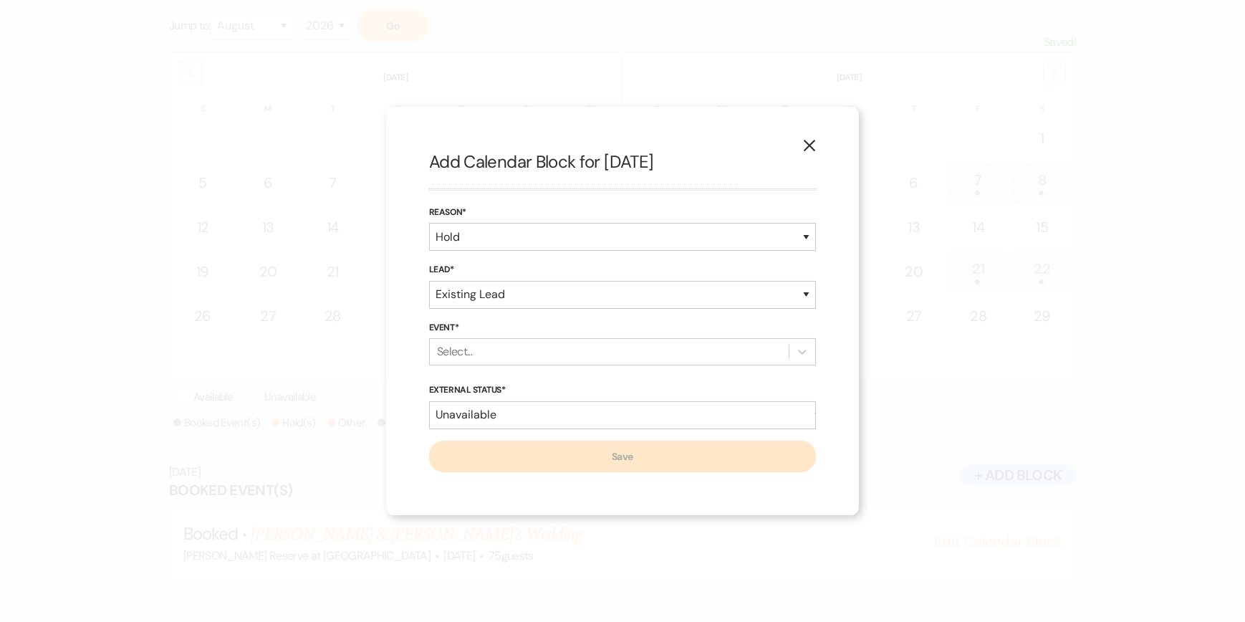
click at [452, 349] on div "Select..." at bounding box center [454, 351] width 35 height 17
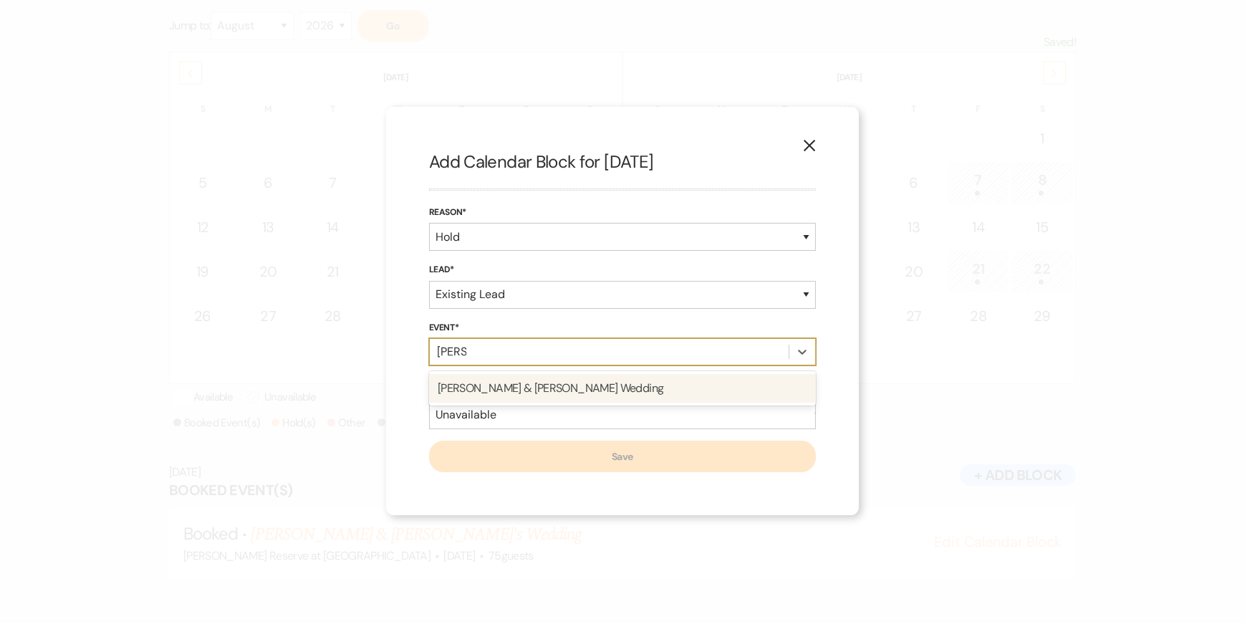
type input "[PERSON_NAME]"
